Goal: Find contact information: Find contact information

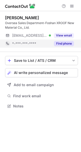
scroll to position [102, 81]
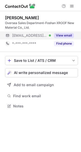
click at [60, 36] on button "View email" at bounding box center [64, 35] width 20 height 5
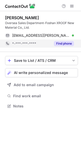
click at [64, 43] on button "Find phone" at bounding box center [64, 43] width 20 height 5
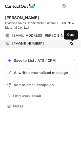
click at [70, 43] on span at bounding box center [71, 43] width 4 height 4
